Goal: Information Seeking & Learning: Learn about a topic

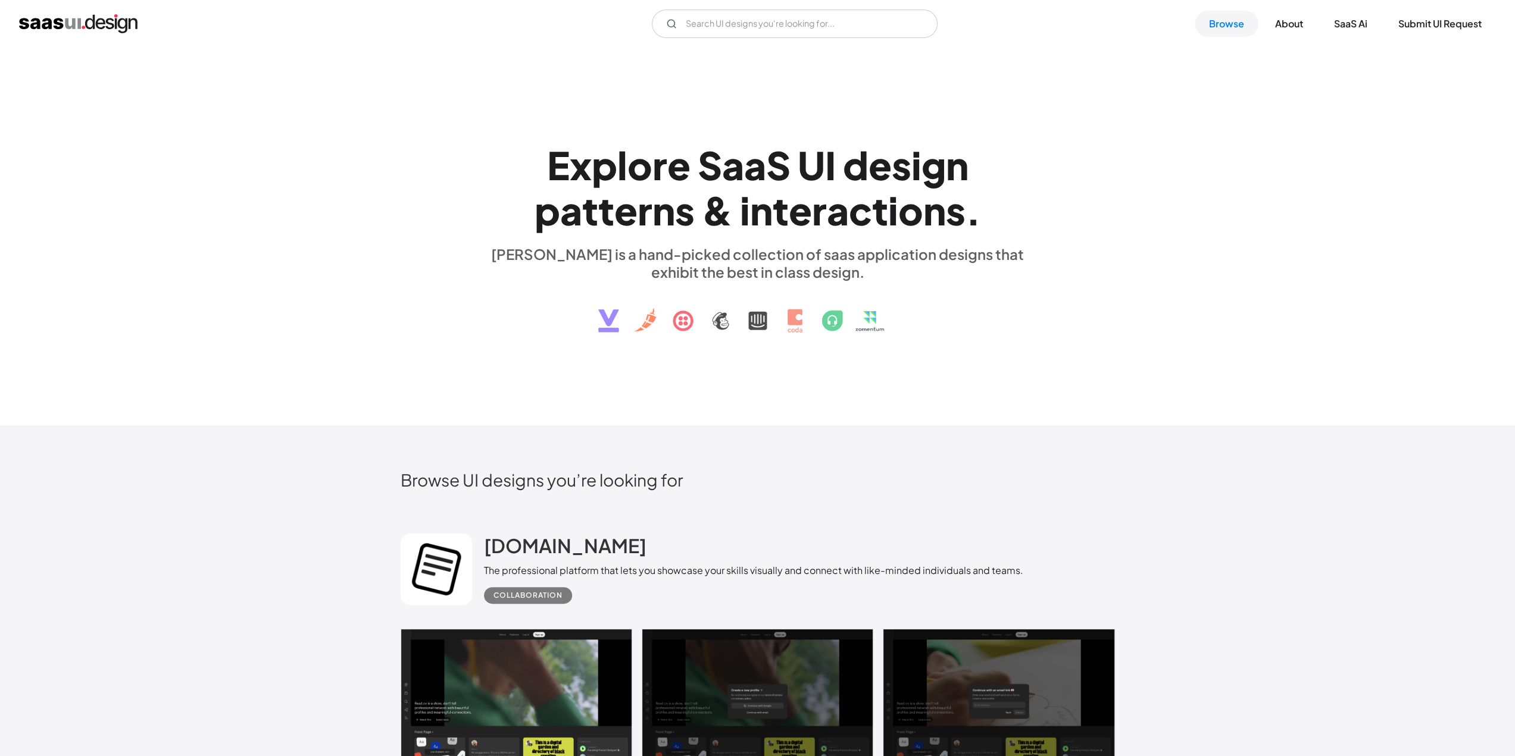
drag, startPoint x: 796, startPoint y: 1, endPoint x: 1033, endPoint y: 110, distance: 260.5
click at [1033, 110] on div "E x p l o r e S a a S U I d e s i g n p a t t e r n s & i n t e r a c t i o n s…" at bounding box center [757, 237] width 1515 height 379
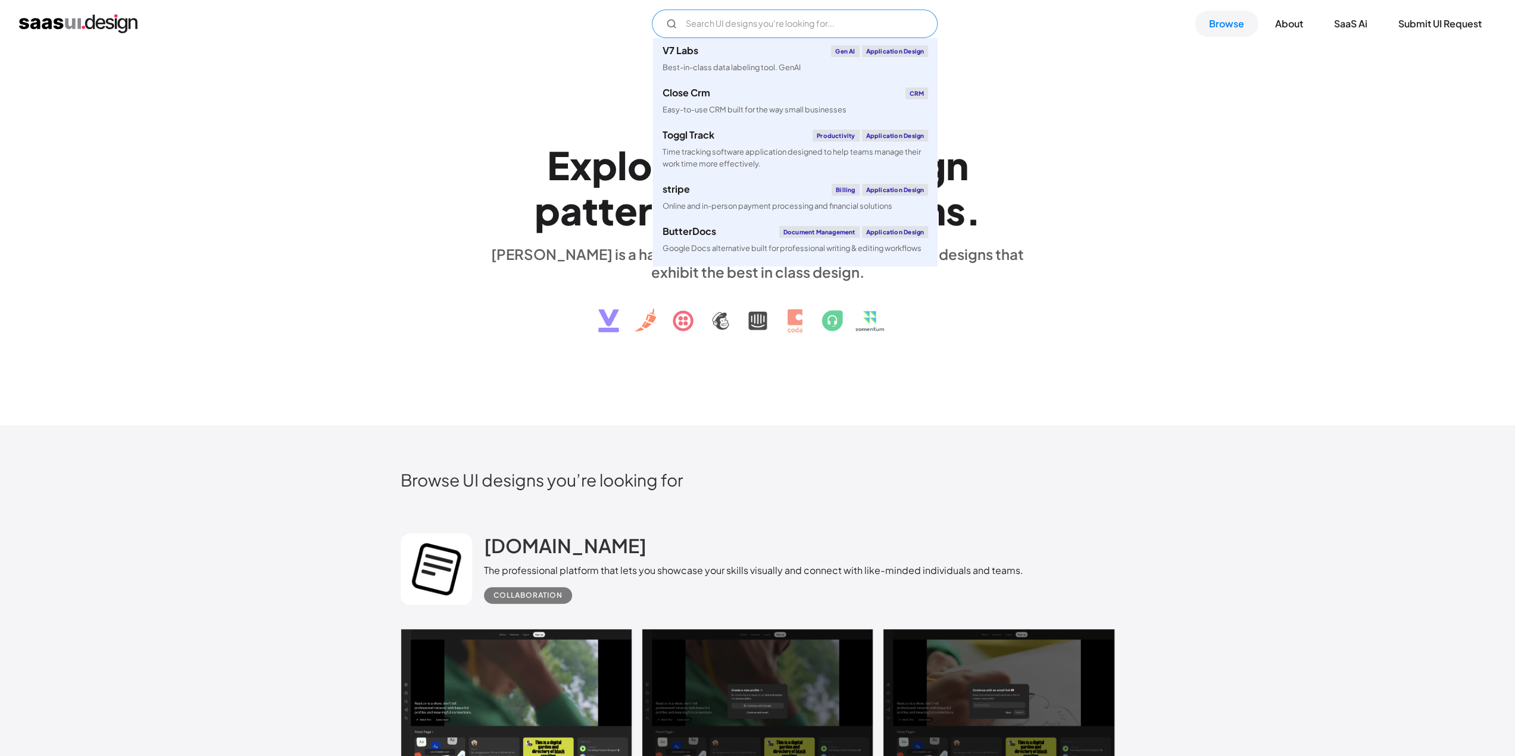
click at [808, 35] on input "Email Form" at bounding box center [795, 24] width 286 height 29
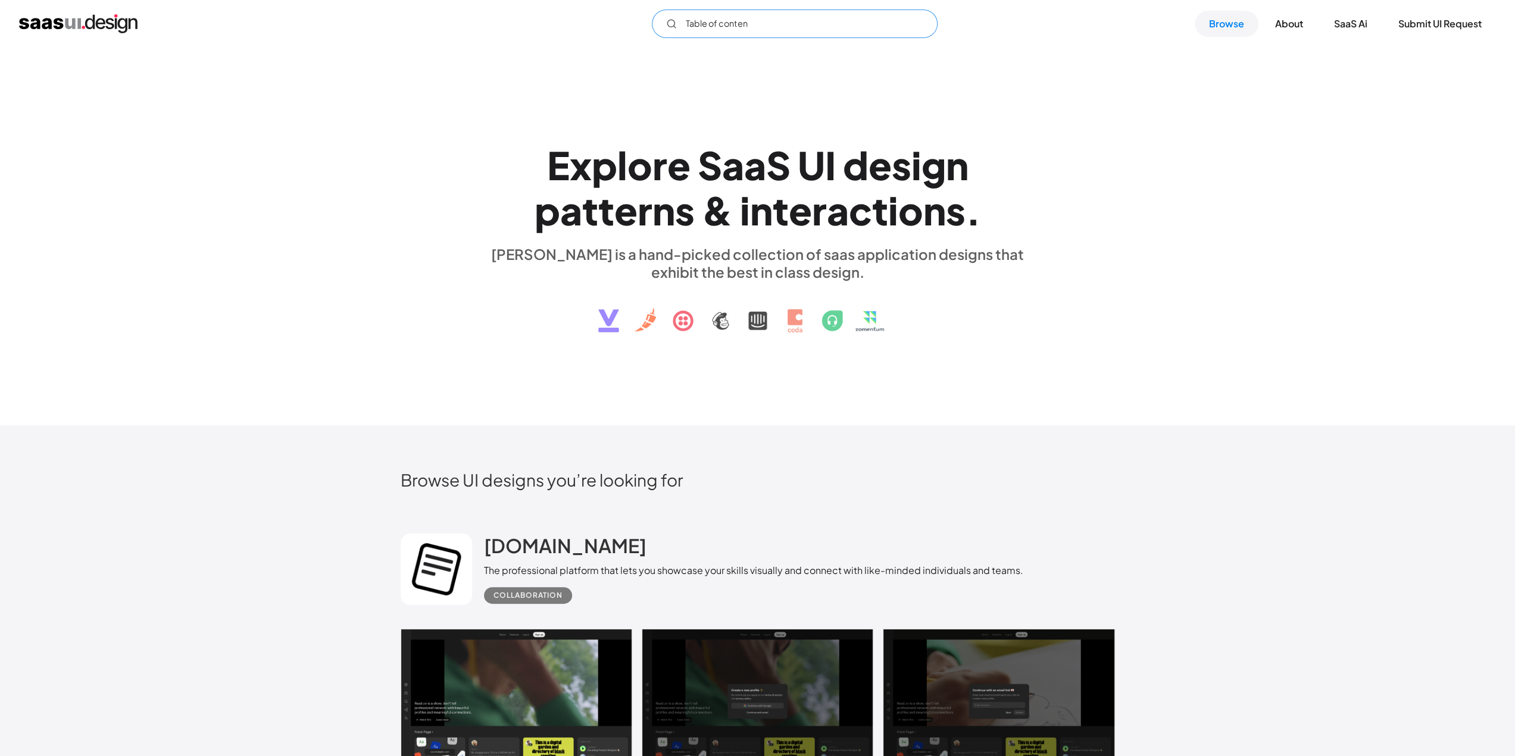
type input "Table of content"
click at [798, 27] on input "Table of content" at bounding box center [795, 24] width 286 height 29
click at [518, 82] on div "E x p l o r e S a a S U I d e s i g n p a t t e r n s & i n t e r a c t i o n s…" at bounding box center [757, 237] width 1515 height 379
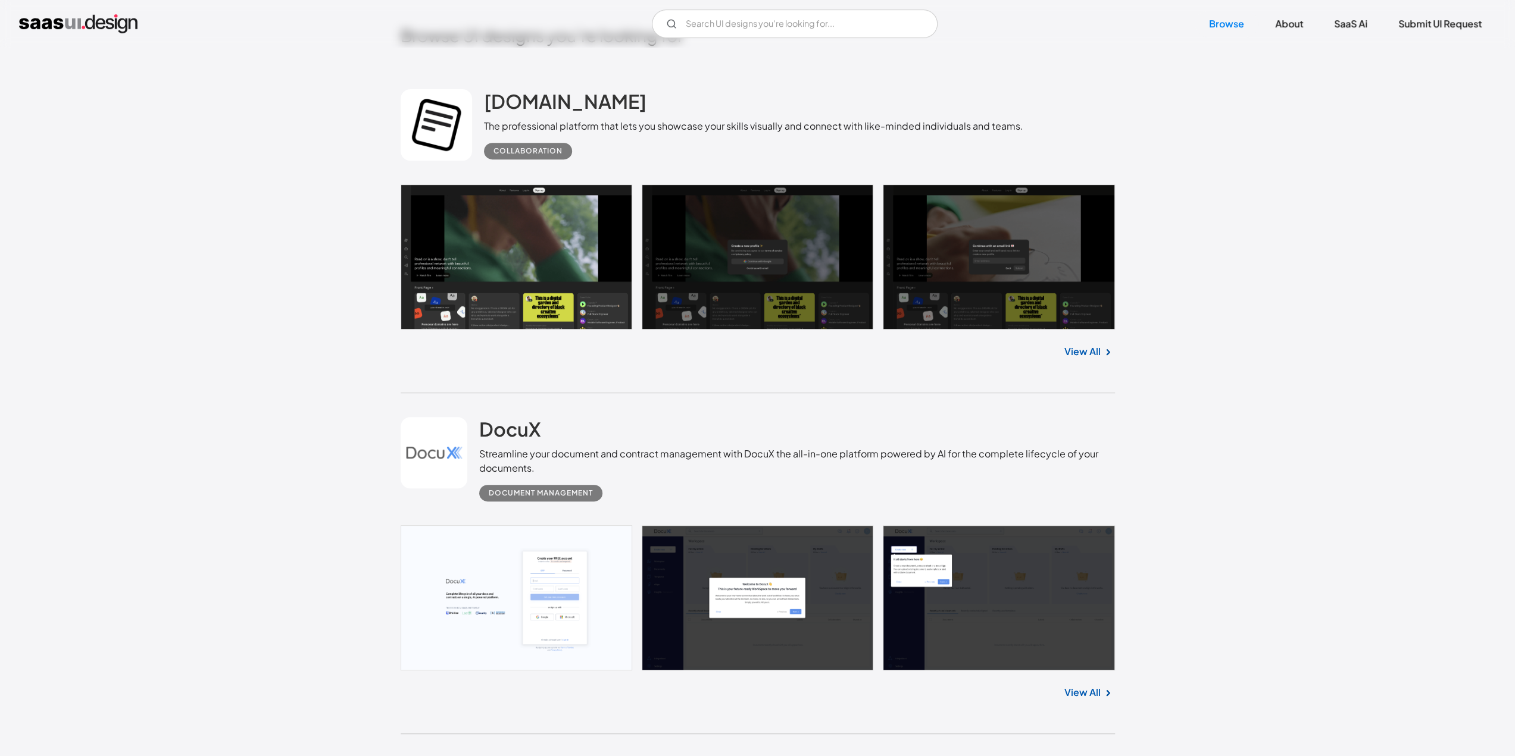
scroll to position [444, 0]
click at [595, 564] on link at bounding box center [758, 598] width 714 height 145
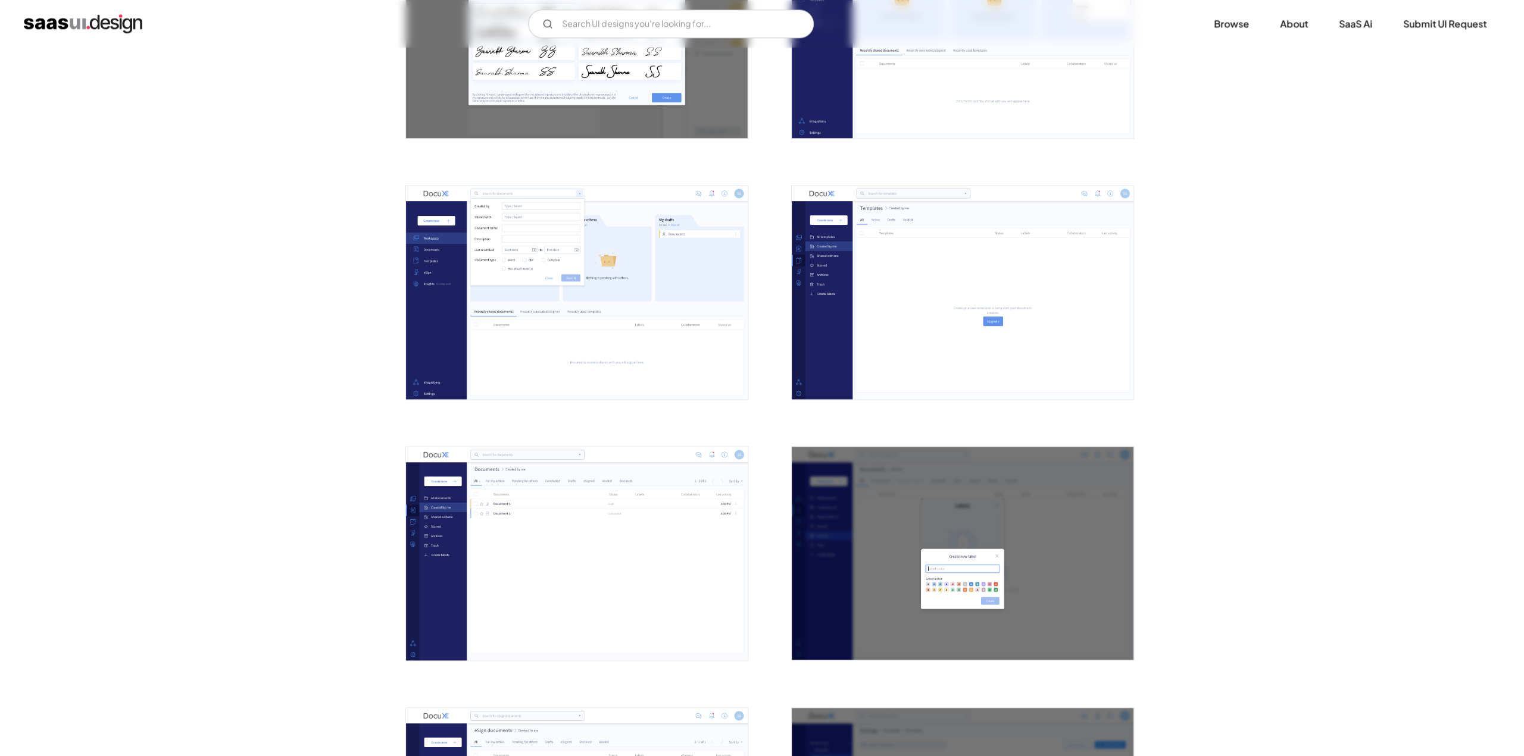
scroll to position [1414, 0]
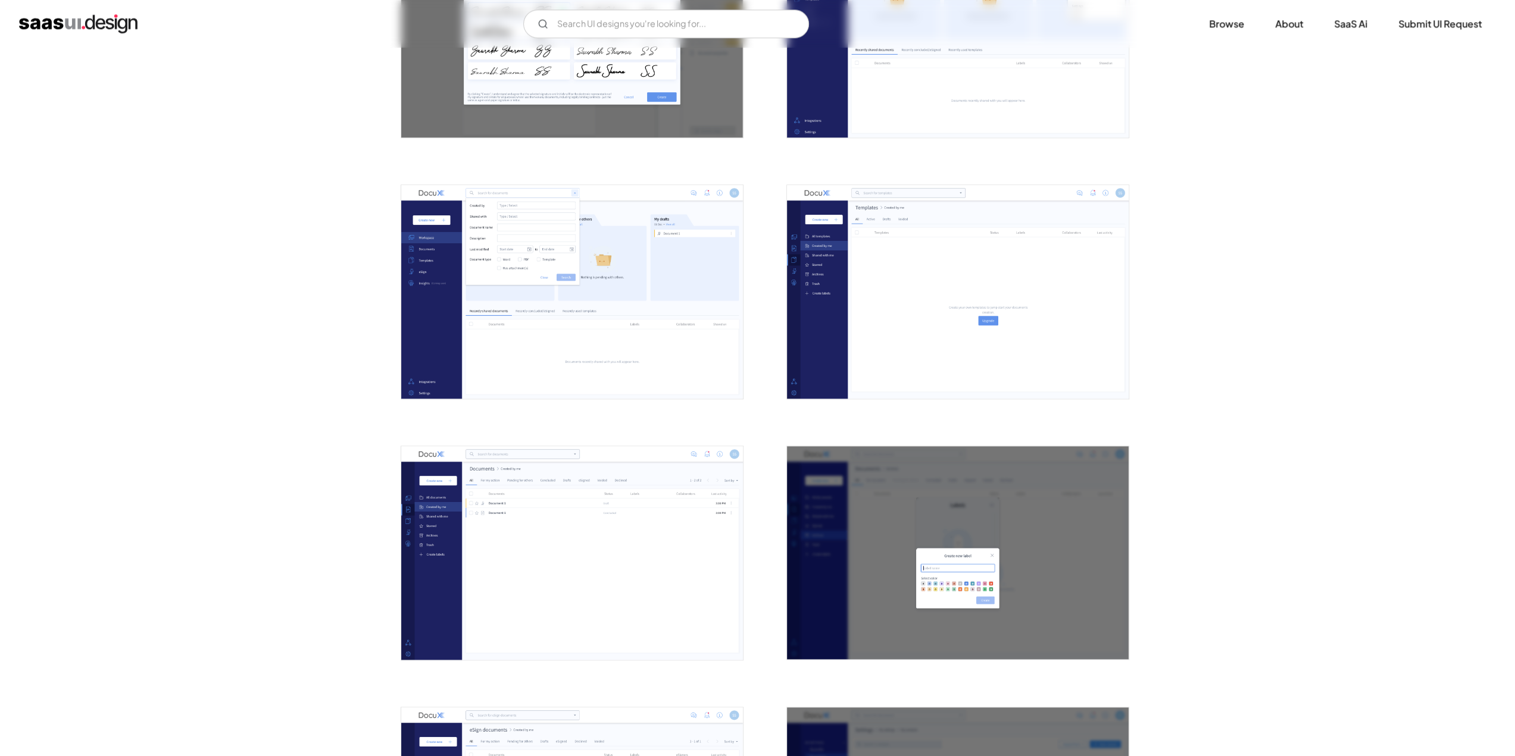
click at [681, 547] on img "open lightbox" at bounding box center [572, 553] width 342 height 214
